Goal: Task Accomplishment & Management: Manage account settings

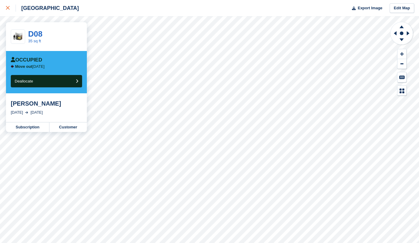
click at [11, 12] on link at bounding box center [8, 8] width 16 height 16
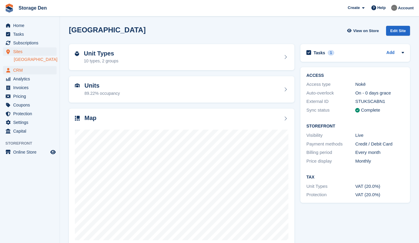
click at [29, 69] on span "CRM" at bounding box center [31, 70] width 36 height 8
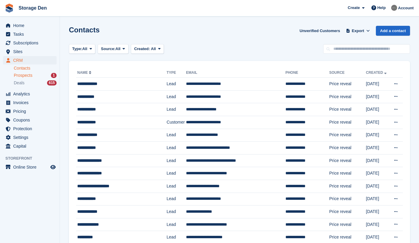
click at [30, 77] on span "Prospects" at bounding box center [23, 75] width 19 height 6
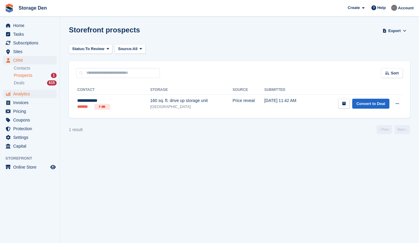
click at [29, 94] on span "Analytics" at bounding box center [31, 94] width 36 height 8
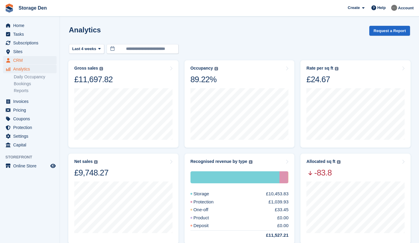
click at [22, 58] on span "CRM" at bounding box center [31, 60] width 36 height 8
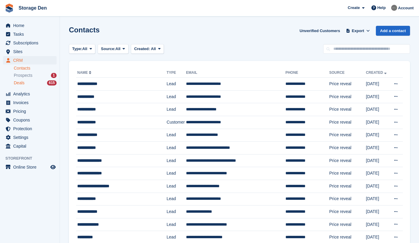
click at [29, 83] on div "Deals 615" at bounding box center [35, 83] width 43 height 6
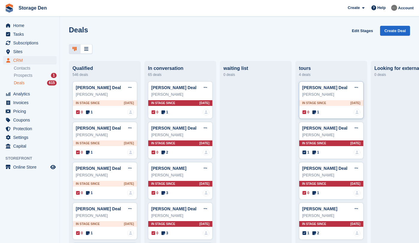
click at [320, 112] on div "0 1 No one is assigned to this deal" at bounding box center [331, 112] width 58 height 7
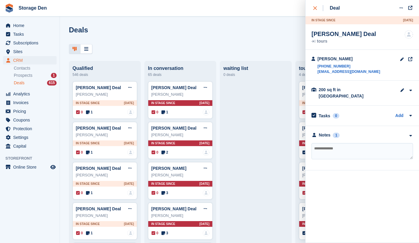
click at [316, 8] on icon "close" at bounding box center [315, 8] width 4 height 4
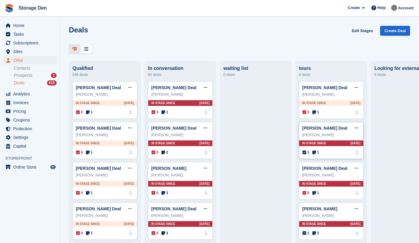
click at [316, 153] on icon at bounding box center [314, 152] width 4 height 4
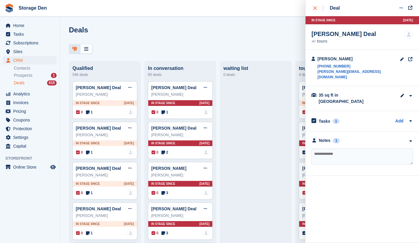
click at [316, 7] on icon "close" at bounding box center [315, 8] width 4 height 4
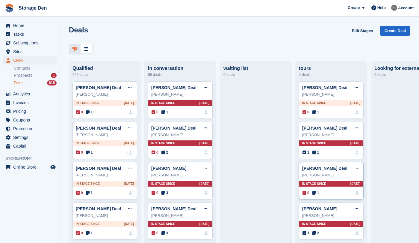
click at [315, 195] on div "0 1 No one is assigned to this deal" at bounding box center [331, 192] width 58 height 7
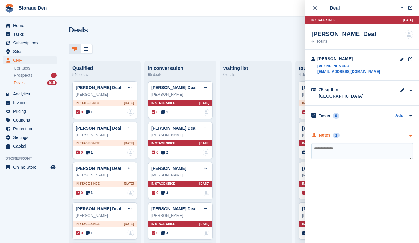
click at [325, 132] on div "Notes" at bounding box center [325, 135] width 12 height 6
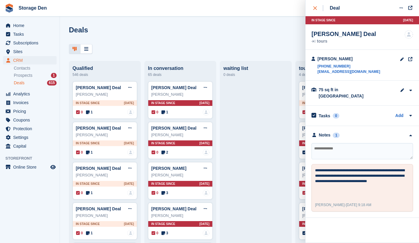
click at [314, 11] on button "close" at bounding box center [317, 8] width 13 height 16
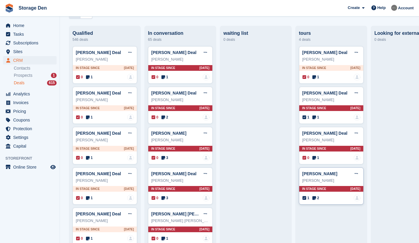
scroll to position [36, 0]
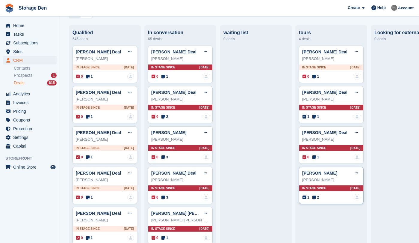
click at [317, 194] on span "2" at bounding box center [315, 196] width 7 height 5
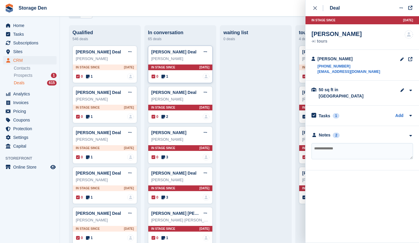
click at [164, 75] on icon at bounding box center [163, 76] width 4 height 4
click at [324, 132] on div "Notes" at bounding box center [325, 135] width 12 height 6
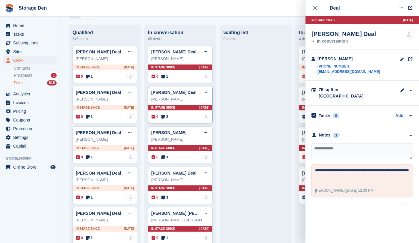
click at [165, 115] on icon at bounding box center [163, 116] width 4 height 4
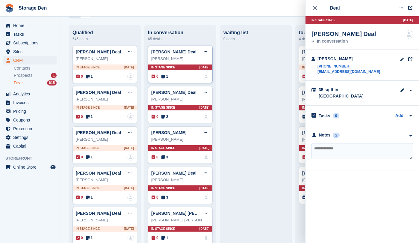
click at [165, 75] on icon at bounding box center [163, 76] width 4 height 4
click at [167, 158] on span "3" at bounding box center [164, 156] width 7 height 5
click at [165, 114] on icon at bounding box center [163, 116] width 4 height 4
click at [165, 159] on span "3" at bounding box center [164, 156] width 7 height 5
click at [168, 196] on span "3" at bounding box center [164, 196] width 7 height 5
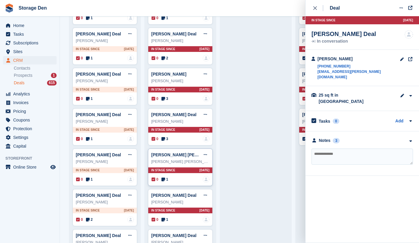
click at [164, 179] on icon at bounding box center [163, 179] width 4 height 4
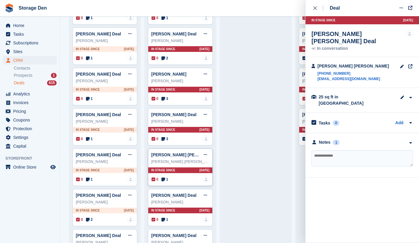
scroll to position [133, 0]
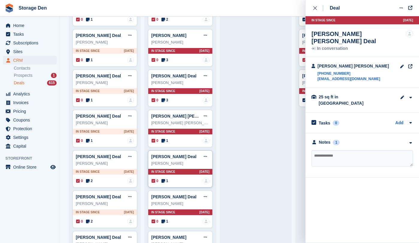
click at [164, 179] on icon at bounding box center [163, 180] width 4 height 4
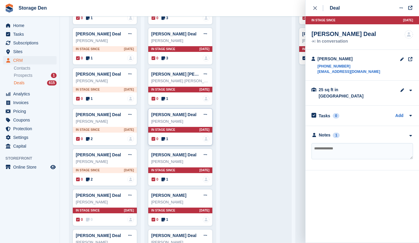
scroll to position [183, 0]
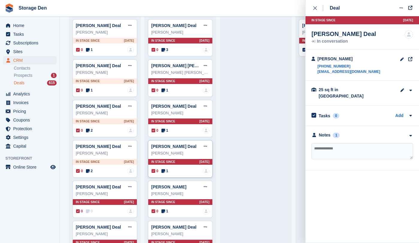
click at [164, 172] on div "0 1 No one is assigned to this deal" at bounding box center [181, 170] width 58 height 7
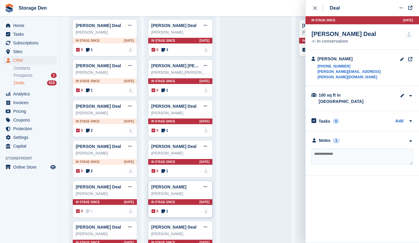
click at [163, 211] on icon at bounding box center [163, 211] width 4 height 4
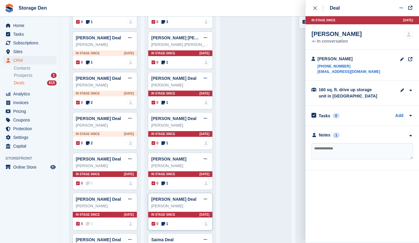
click at [163, 217] on div "GRAHAM LACHLAN Deal Edit deal Mark as won Mark as lost Delete deal GRAHAM LACHL…" at bounding box center [180, 211] width 65 height 37
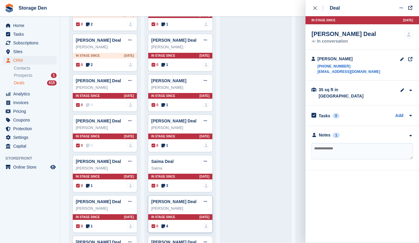
click at [163, 223] on span "4" at bounding box center [164, 225] width 7 height 5
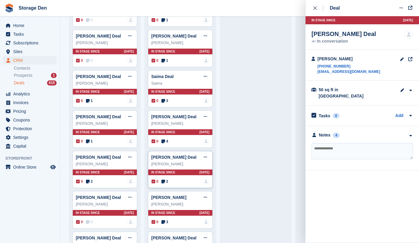
click at [161, 179] on div "0 2" at bounding box center [160, 180] width 16 height 5
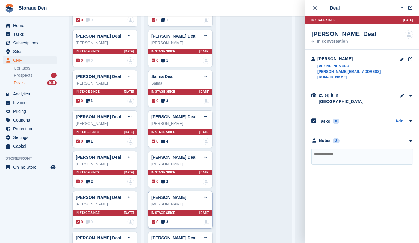
click at [164, 224] on div "David Austin Deal Edit deal Mark as won Mark as lost Delete deal David Austin I…" at bounding box center [180, 209] width 65 height 37
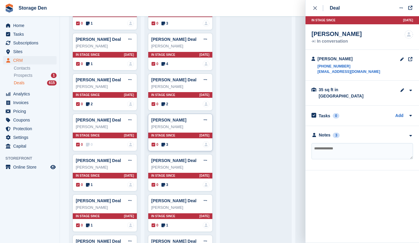
scroll to position [456, 0]
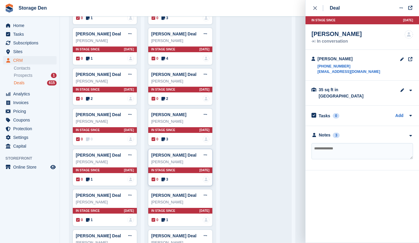
click at [165, 177] on icon at bounding box center [163, 179] width 4 height 4
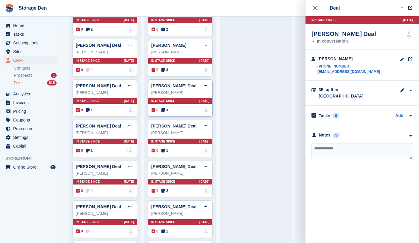
scroll to position [544, 0]
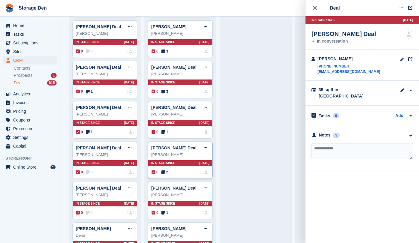
click at [166, 169] on span "2" at bounding box center [164, 171] width 7 height 5
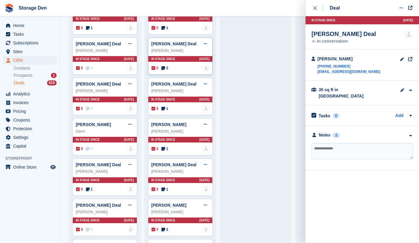
scroll to position [648, 0]
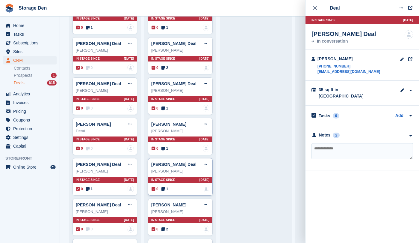
click at [163, 187] on icon at bounding box center [163, 189] width 4 height 4
click at [164, 146] on icon at bounding box center [163, 148] width 4 height 4
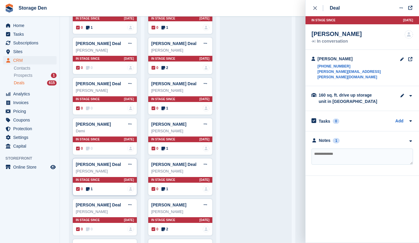
click at [89, 187] on icon at bounding box center [88, 189] width 4 height 4
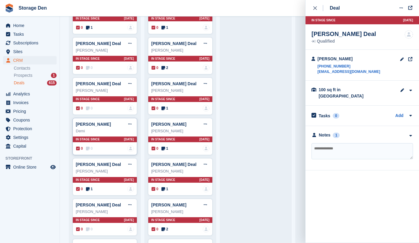
click at [90, 146] on span "0" at bounding box center [89, 148] width 7 height 5
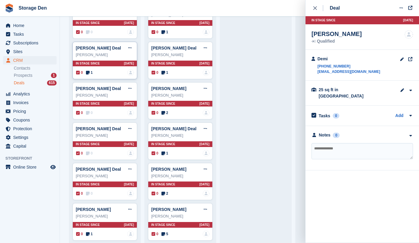
scroll to position [774, 0]
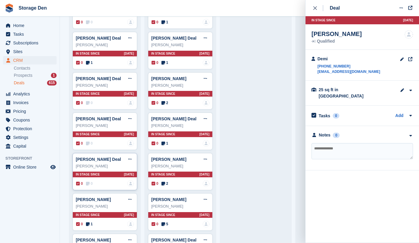
click at [95, 175] on div "Tina Talin Deal Edit deal Mark as won Mark as lost Delete deal Tina Talin In st…" at bounding box center [104, 171] width 65 height 37
click at [86, 143] on div "0 0" at bounding box center [84, 142] width 16 height 5
click at [89, 141] on icon at bounding box center [88, 143] width 4 height 4
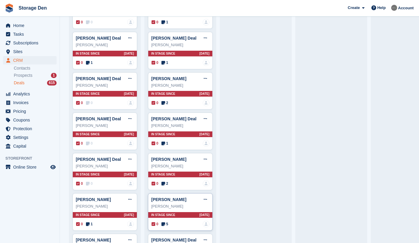
click at [165, 222] on icon at bounding box center [163, 224] width 4 height 4
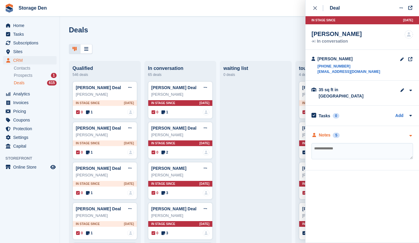
scroll to position [0, 0]
click at [327, 132] on div "Notes" at bounding box center [325, 135] width 12 height 6
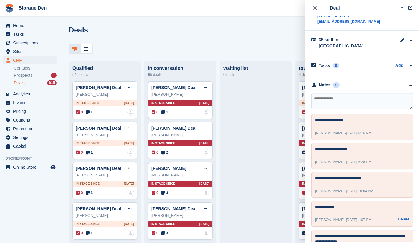
scroll to position [51, 0]
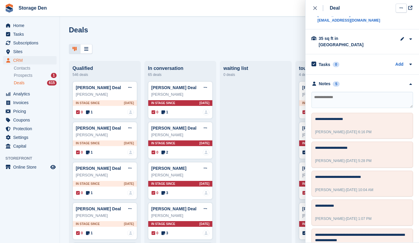
click at [401, 10] on icon at bounding box center [400, 8] width 3 height 4
click at [377, 52] on p "Delete deal" at bounding box center [378, 53] width 52 height 8
click at [26, 25] on span "Home" at bounding box center [31, 25] width 36 height 8
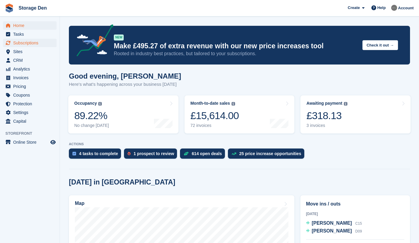
click at [36, 43] on span "Subscriptions" at bounding box center [31, 43] width 36 height 8
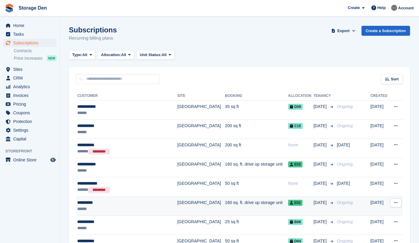
click at [133, 208] on div "******" at bounding box center [122, 208] width 91 height 6
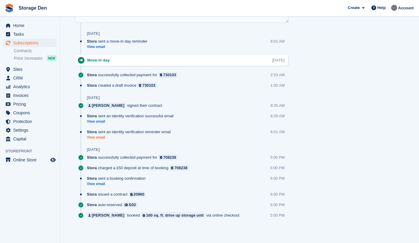
scroll to position [365, 0]
click at [100, 183] on link "View email" at bounding box center [118, 183] width 62 height 5
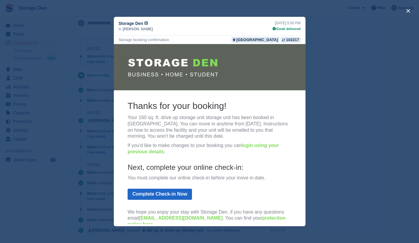
scroll to position [0, 0]
click at [410, 12] on button "close" at bounding box center [408, 11] width 10 height 10
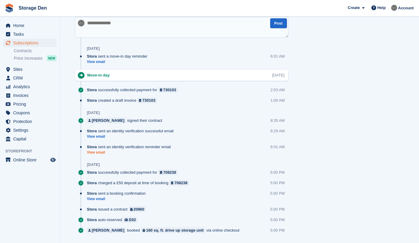
click at [99, 151] on link "View email" at bounding box center [130, 152] width 87 height 5
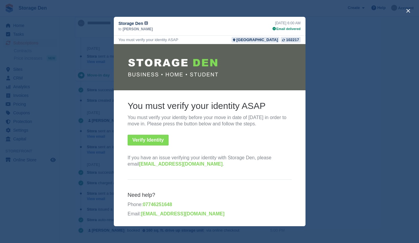
click at [313, 57] on div "close" at bounding box center [209, 121] width 419 height 243
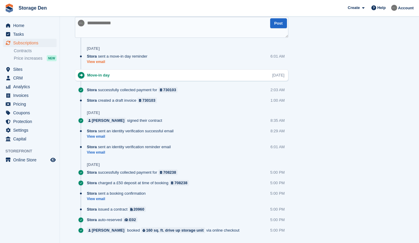
click at [103, 61] on link "View email" at bounding box center [118, 61] width 63 height 5
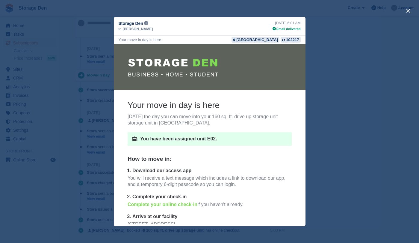
click at [333, 88] on div "close" at bounding box center [209, 121] width 419 height 243
